Goal: Transaction & Acquisition: Purchase product/service

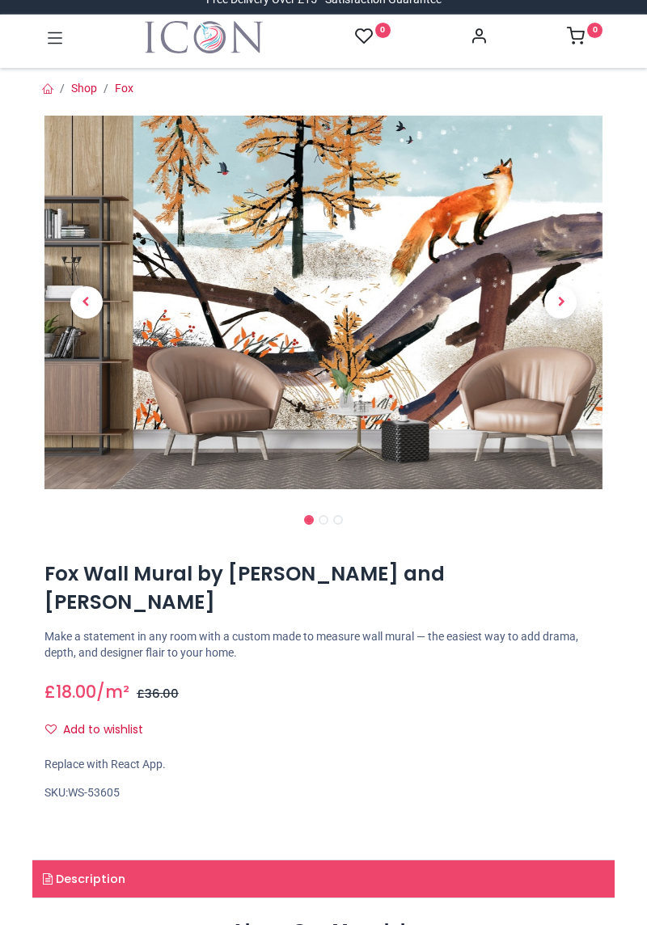
scroll to position [11, 0]
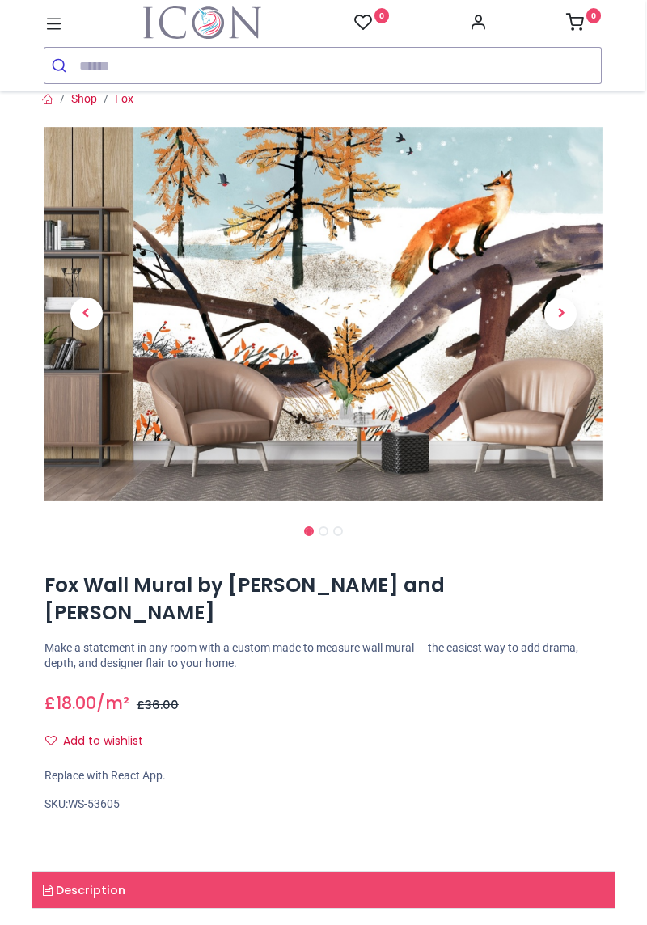
click at [557, 328] on span "Next" at bounding box center [560, 314] width 32 height 32
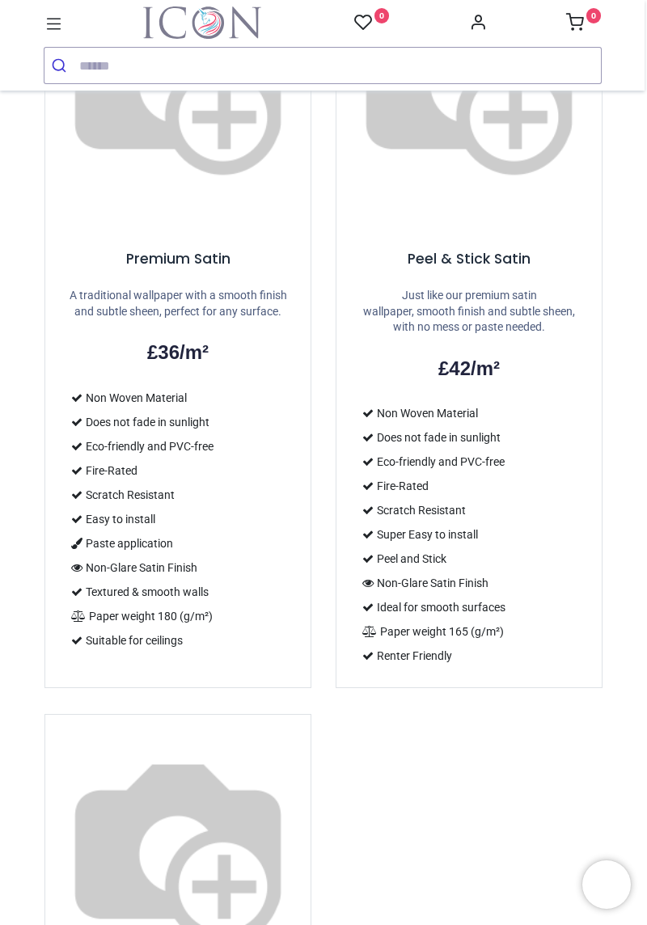
scroll to position [1718, 0]
